Goal: Information Seeking & Learning: Learn about a topic

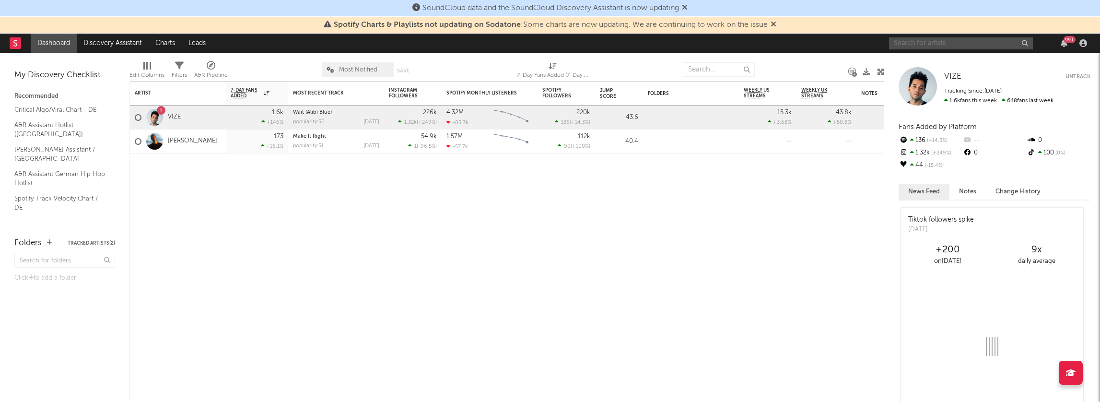
click at [942, 46] on input "text" at bounding box center [961, 43] width 144 height 12
drag, startPoint x: 961, startPoint y: 42, endPoint x: 860, endPoint y: 43, distance: 101.2
click at [860, 43] on nav "Dashboard Discovery Assistant Charts Leads ÔNLY $ LIFE 99 +" at bounding box center [550, 43] width 1100 height 19
drag, startPoint x: 933, startPoint y: 44, endPoint x: 883, endPoint y: 44, distance: 50.8
click at [883, 44] on nav "Dashboard Discovery Assistant Charts Leads only 4 life 99 +" at bounding box center [550, 43] width 1100 height 19
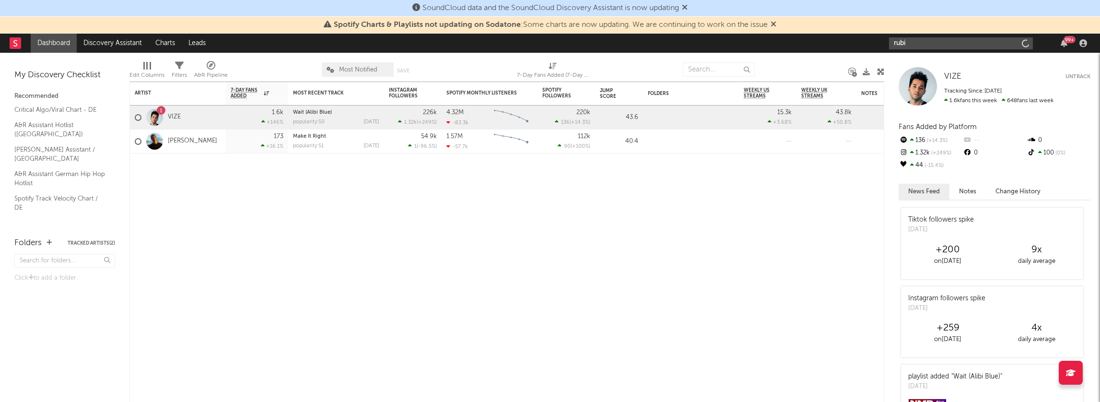
type input "rubi"
click at [918, 48] on input "rubi" at bounding box center [961, 43] width 144 height 12
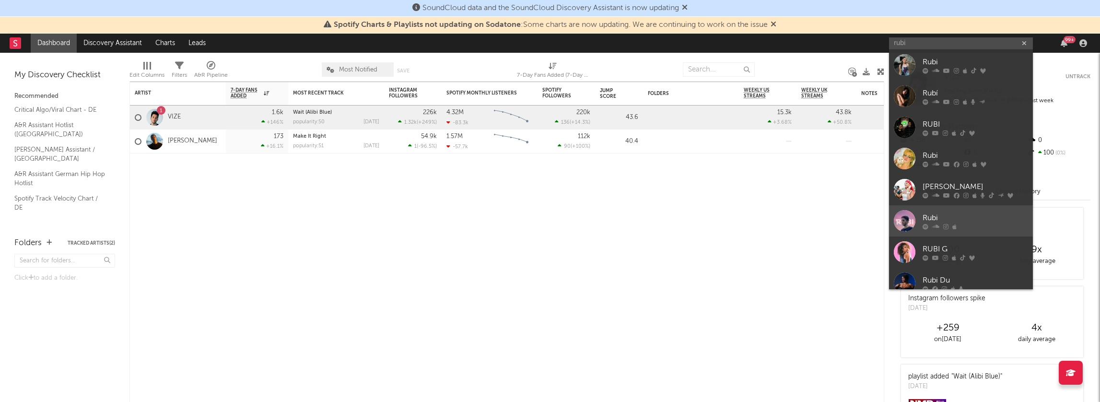
click at [933, 216] on div "Rubi" at bounding box center [976, 218] width 106 height 12
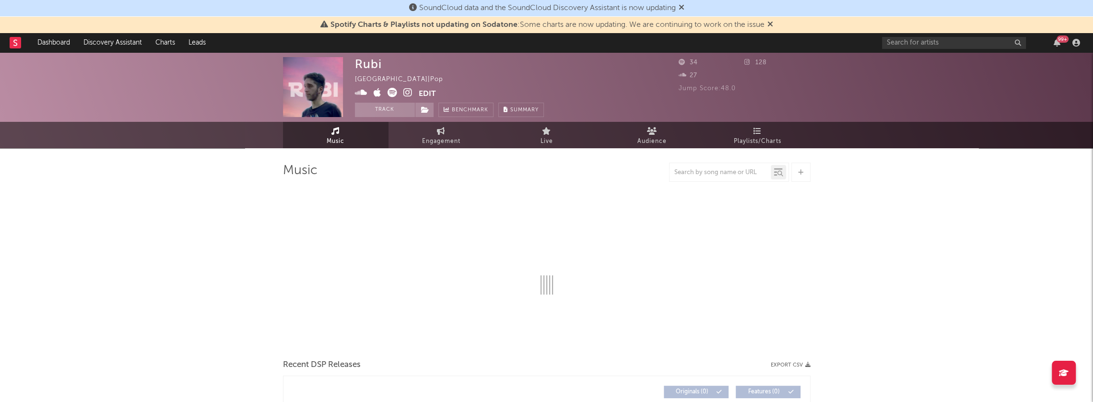
select select "1w"
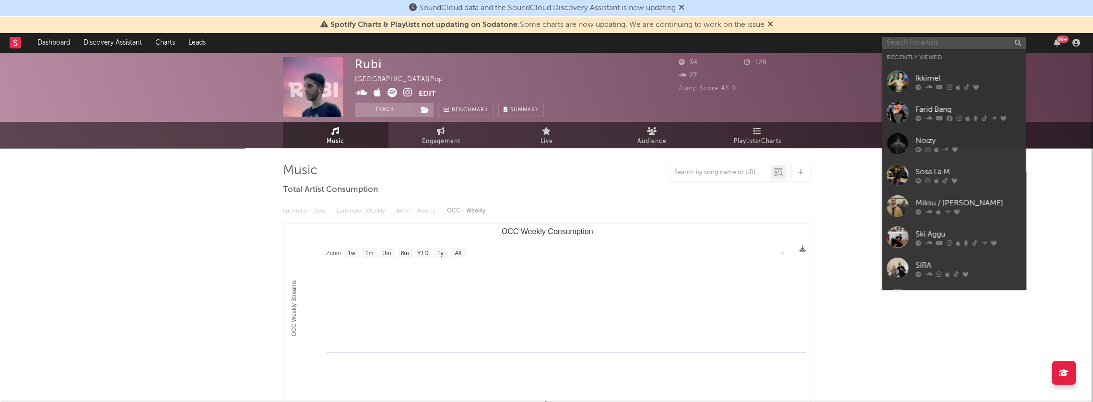
click at [955, 42] on input "text" at bounding box center [954, 43] width 144 height 12
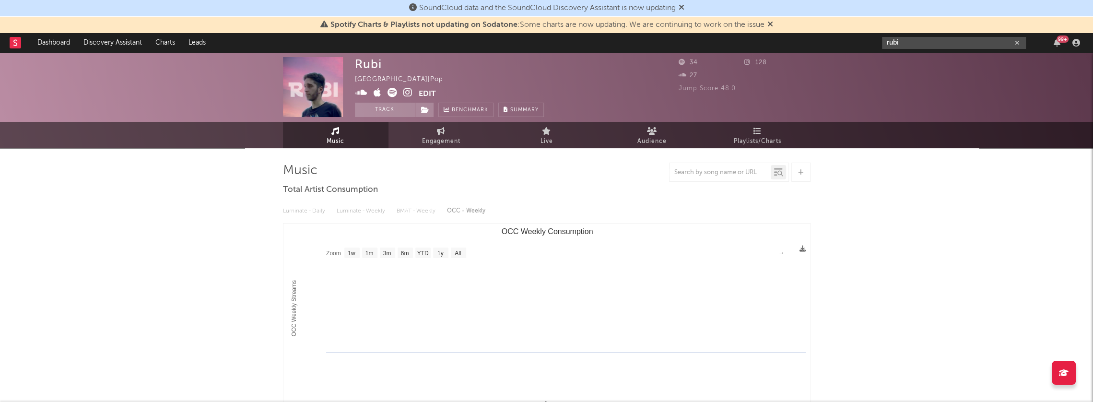
click at [930, 42] on input "rubi" at bounding box center [954, 43] width 144 height 12
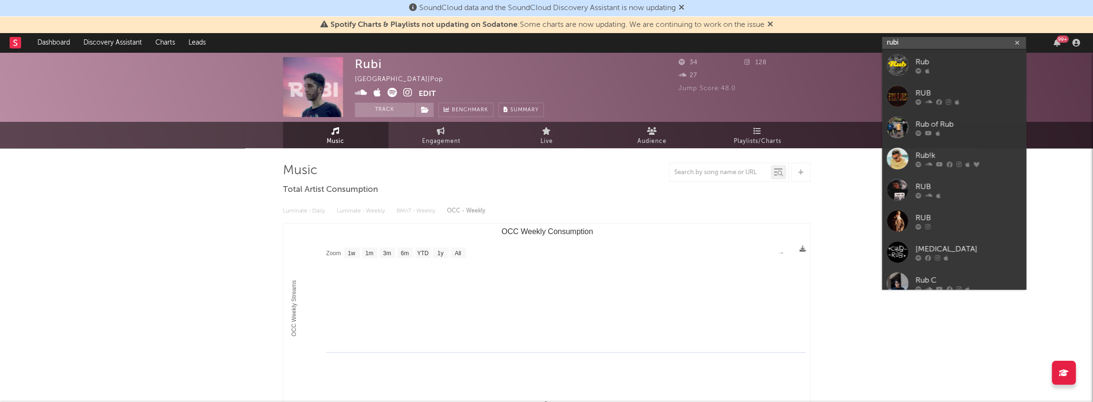
click at [930, 42] on input "rubi" at bounding box center [954, 43] width 144 height 12
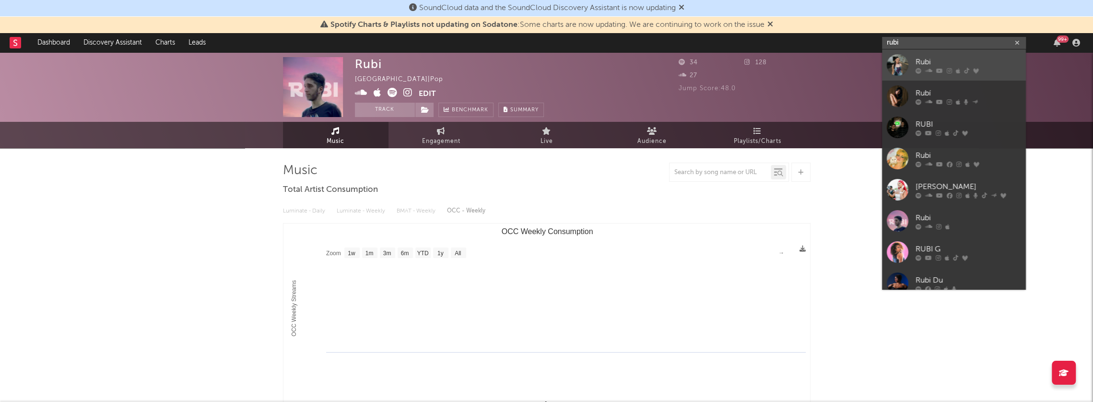
type input "rubi"
click at [932, 57] on div "Rubi" at bounding box center [969, 62] width 106 height 12
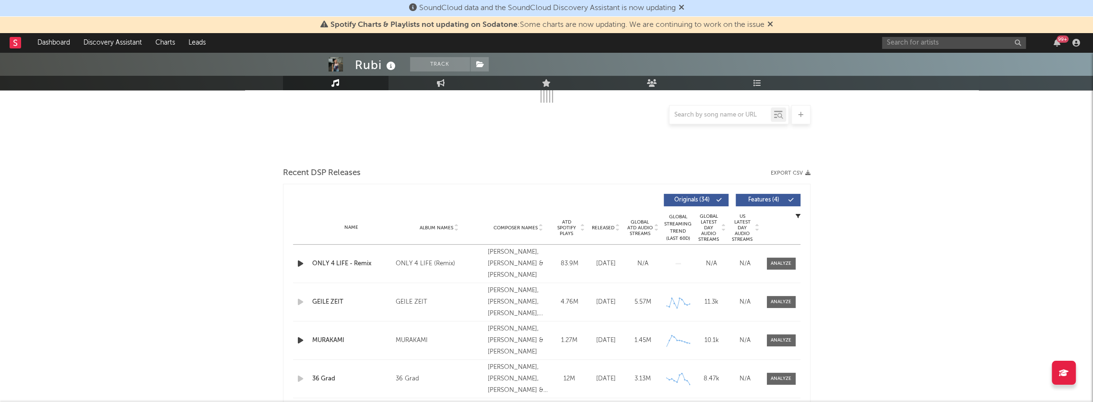
select select "6m"
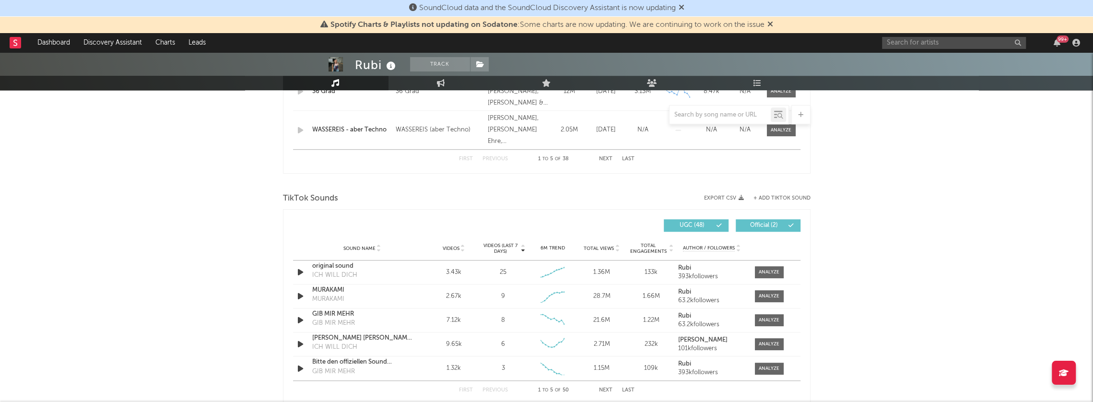
scroll to position [363, 0]
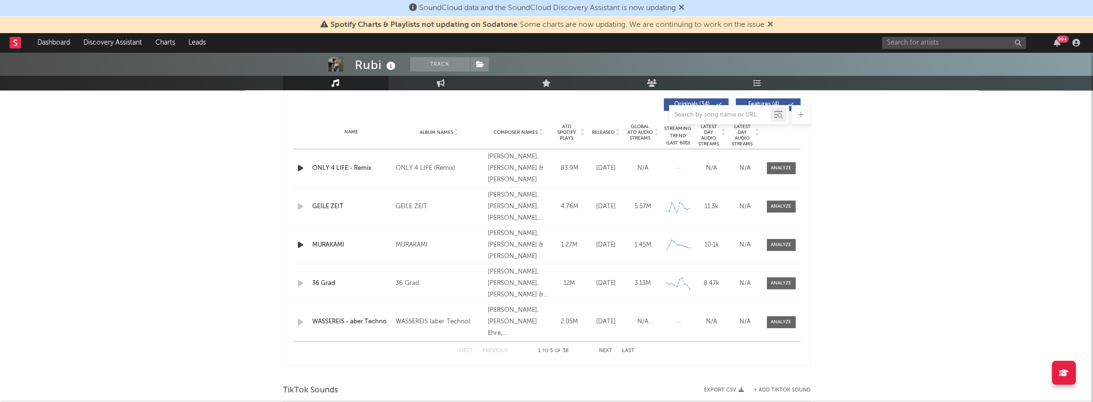
drag, startPoint x: 185, startPoint y: 200, endPoint x: 348, endPoint y: 178, distance: 164.6
